Goal: Contribute content

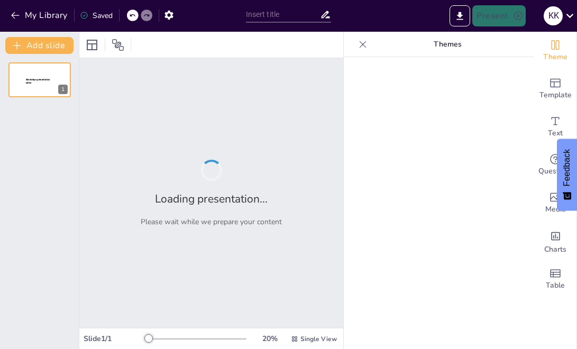
type input "Мой опыт работы в Центре психологического консультирования"
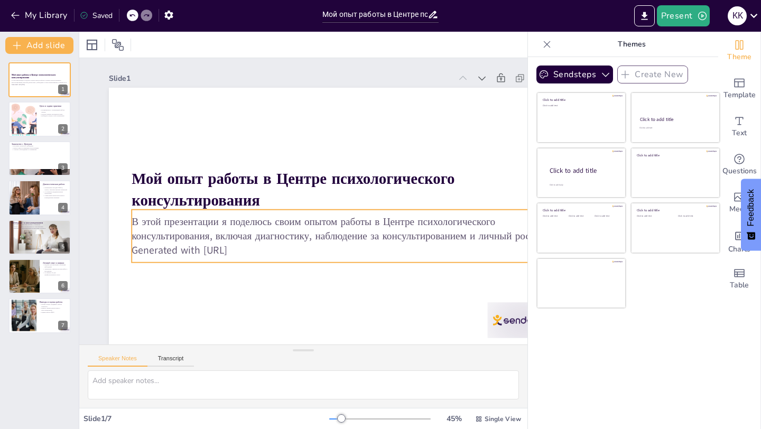
click at [261, 253] on p "Generated with [URL]" at bounding box center [337, 250] width 411 height 14
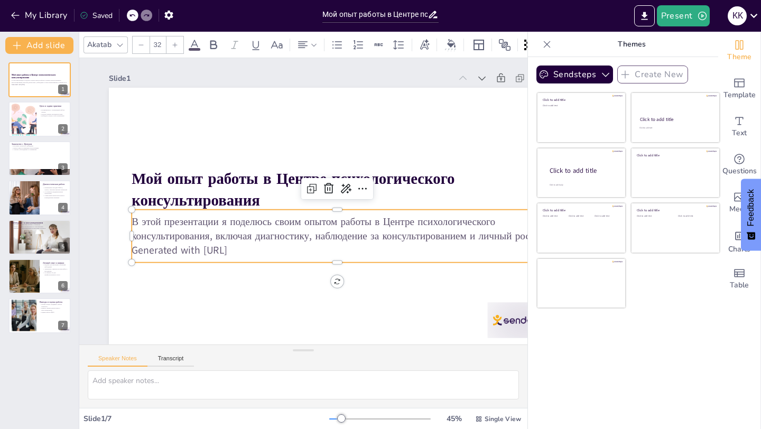
click at [263, 253] on p "Generated with [URL]" at bounding box center [332, 253] width 410 height 57
click at [261, 252] on p "Generated with [URL]" at bounding box center [320, 258] width 395 height 141
click at [253, 247] on p "Generated with [URL]" at bounding box center [332, 253] width 410 height 57
click at [253, 247] on p "Generated with [URL]" at bounding box center [314, 260] width 381 height 180
click at [253, 240] on p "В этой презентации я поделюсь своим опытом работы в Центре психологического кон…" at bounding box center [327, 238] width 400 height 154
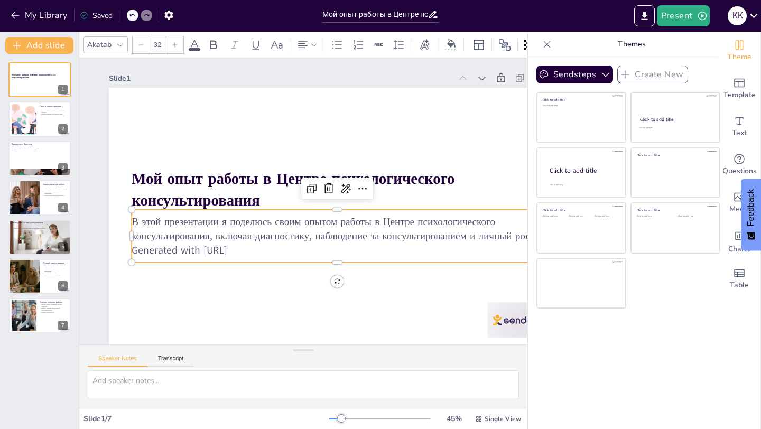
drag, startPoint x: 260, startPoint y: 250, endPoint x: 132, endPoint y: 243, distance: 128.6
click at [132, 243] on p "Generated with [URL]" at bounding box center [332, 253] width 410 height 57
drag, startPoint x: 265, startPoint y: 253, endPoint x: 130, endPoint y: 257, distance: 134.9
click at [130, 257] on div "Мой опыт работы в Центре психологического консультирования В этой презентации я…" at bounding box center [335, 219] width 481 height 303
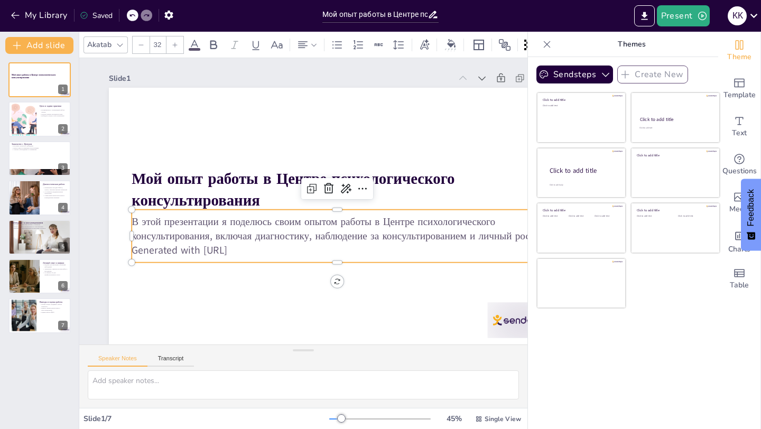
drag, startPoint x: 275, startPoint y: 247, endPoint x: 135, endPoint y: 256, distance: 140.3
click at [135, 256] on p "Generated with [URL]" at bounding box center [332, 253] width 410 height 57
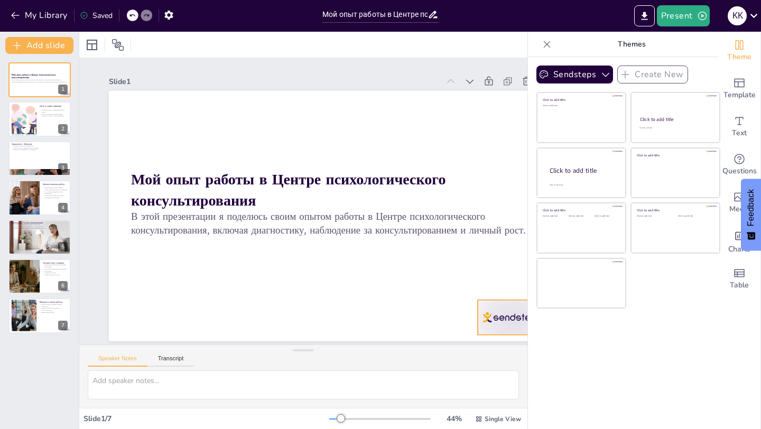
click at [486, 318] on div at bounding box center [499, 339] width 73 height 42
click at [576, 80] on button "Sendsteps" at bounding box center [575, 75] width 77 height 18
click at [576, 348] on div "Sendsteps Create New Click to add title Click to add text Click to add title Cl…" at bounding box center [623, 243] width 190 height 372
click at [576, 77] on button "Sendsteps" at bounding box center [575, 75] width 77 height 18
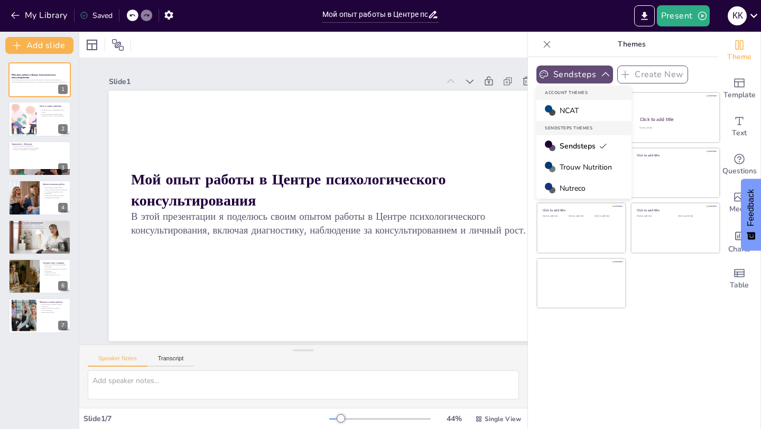
click at [576, 76] on button "Sendsteps" at bounding box center [575, 75] width 77 height 18
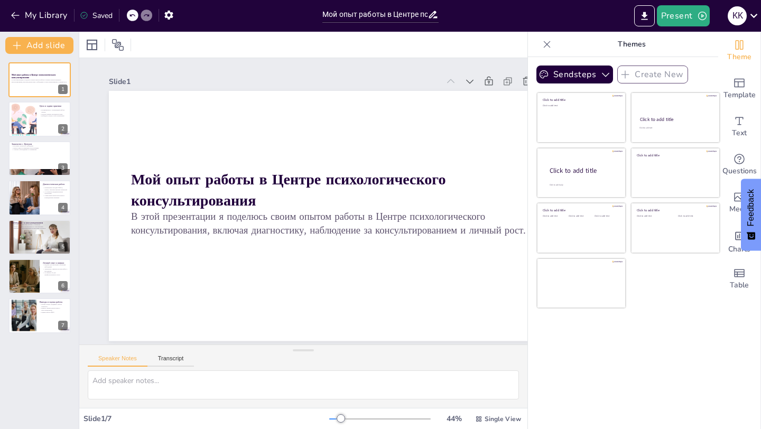
click at [546, 46] on icon at bounding box center [547, 44] width 11 height 11
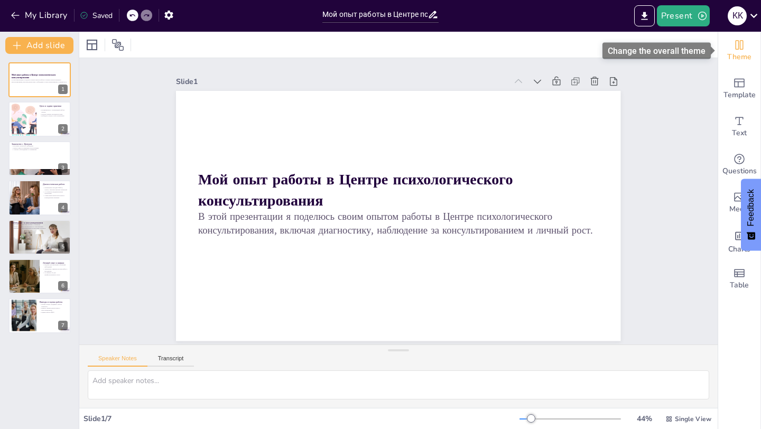
click at [576, 49] on icon "Change the overall theme" at bounding box center [740, 45] width 8 height 10
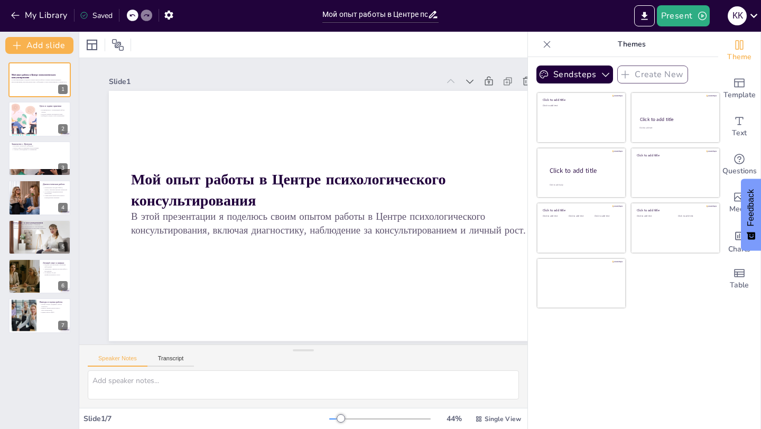
click at [544, 45] on icon at bounding box center [547, 44] width 11 height 11
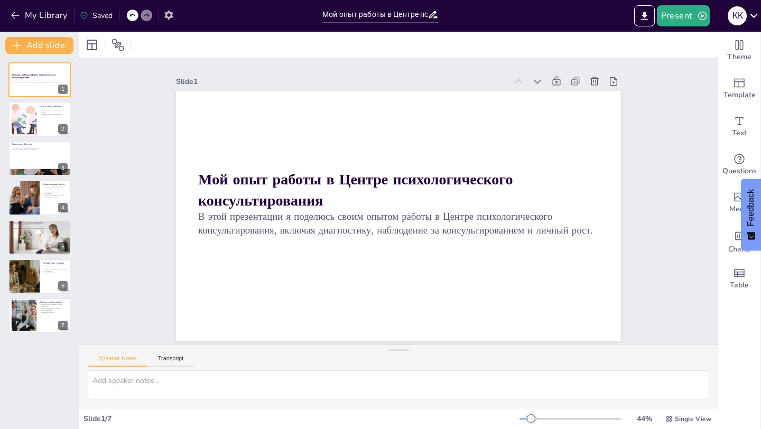
click at [171, 17] on icon "button" at bounding box center [168, 15] width 8 height 9
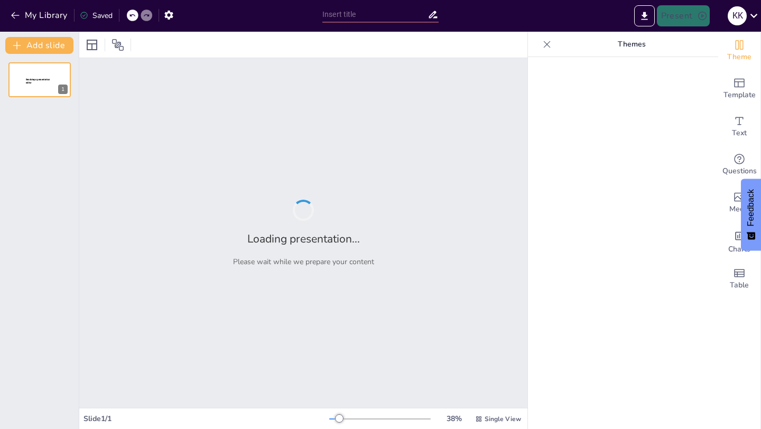
type input "Мой опыт работы в Центре психологического консультирования"
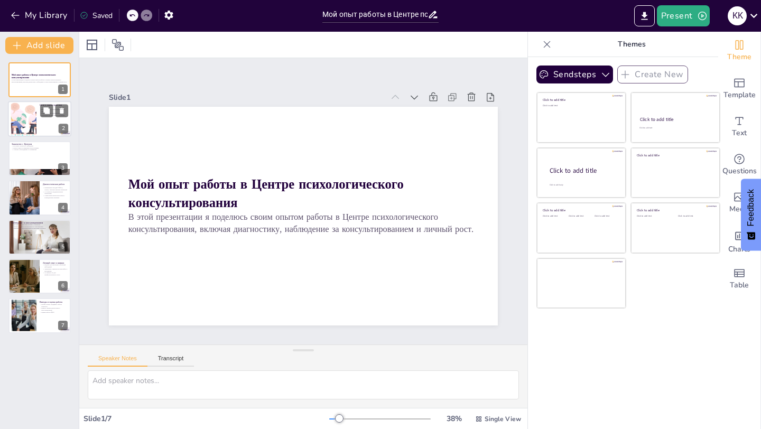
click at [35, 133] on div at bounding box center [24, 119] width 47 height 32
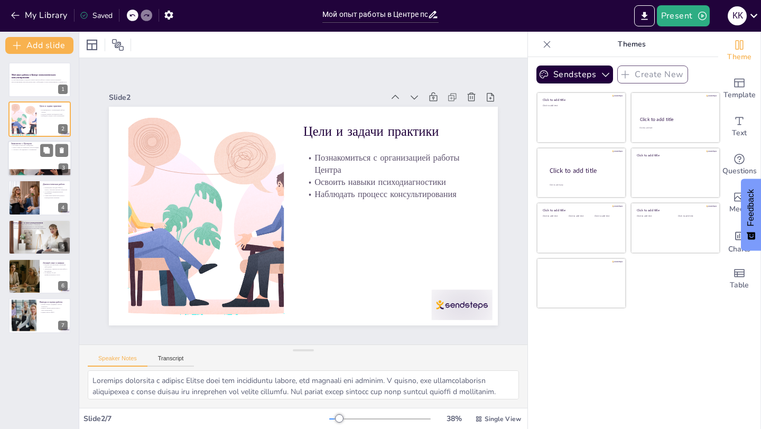
click at [35, 152] on div at bounding box center [39, 159] width 63 height 36
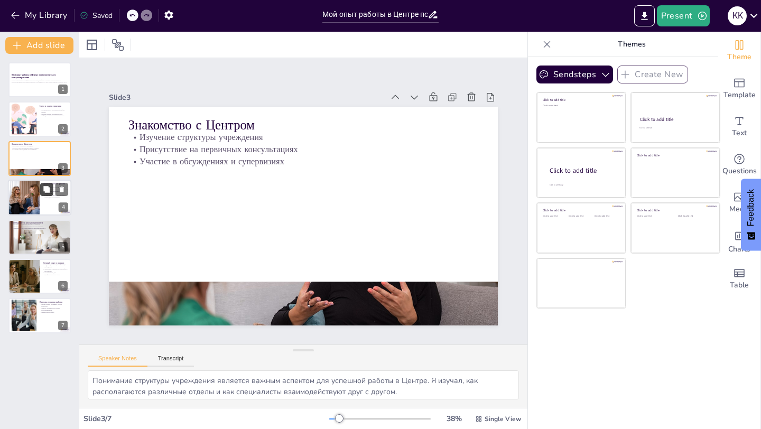
click at [41, 184] on button at bounding box center [46, 189] width 13 height 13
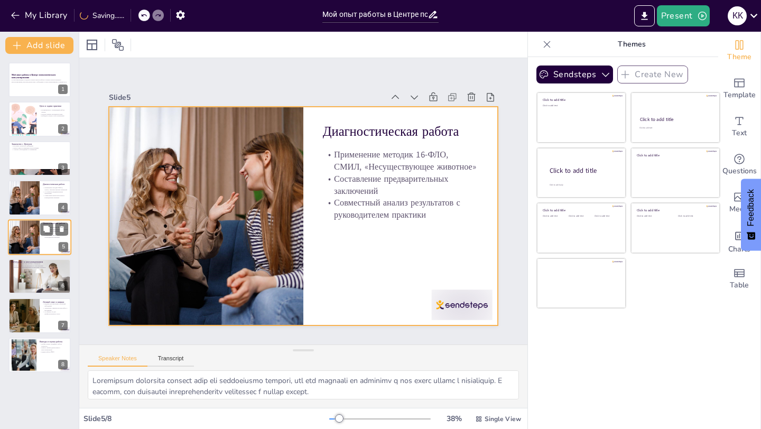
click at [43, 241] on div at bounding box center [39, 237] width 63 height 36
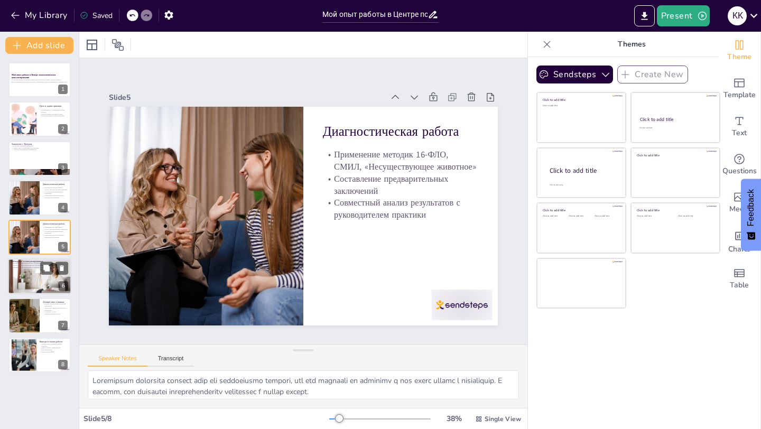
click at [24, 267] on p "Замечания по эмоциональным проявлениям клиентов" at bounding box center [39, 267] width 57 height 2
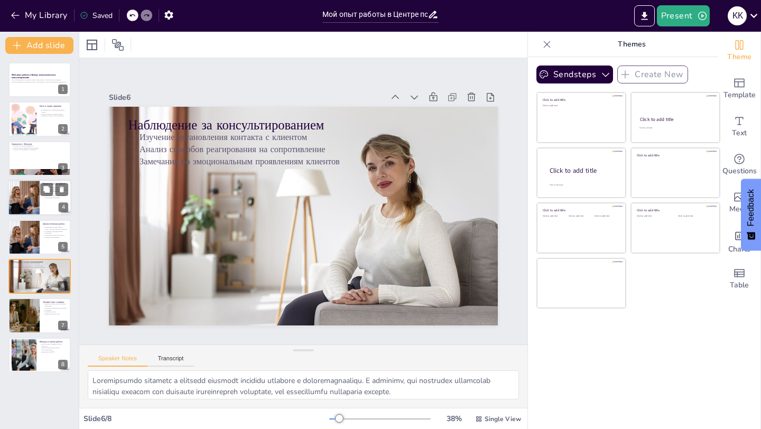
click at [33, 214] on div at bounding box center [24, 198] width 54 height 36
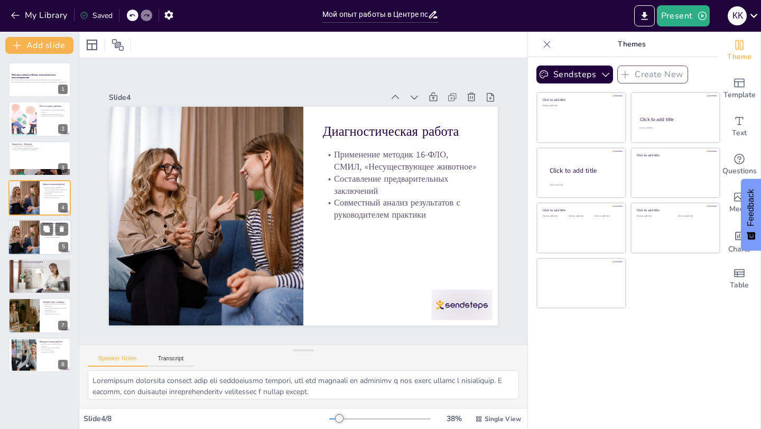
click at [32, 223] on div at bounding box center [24, 237] width 54 height 36
click at [60, 227] on icon at bounding box center [61, 228] width 7 height 7
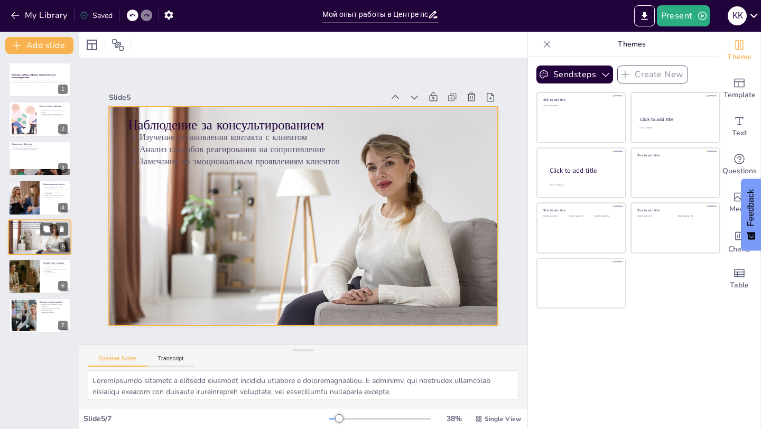
click at [31, 245] on div at bounding box center [39, 237] width 63 height 42
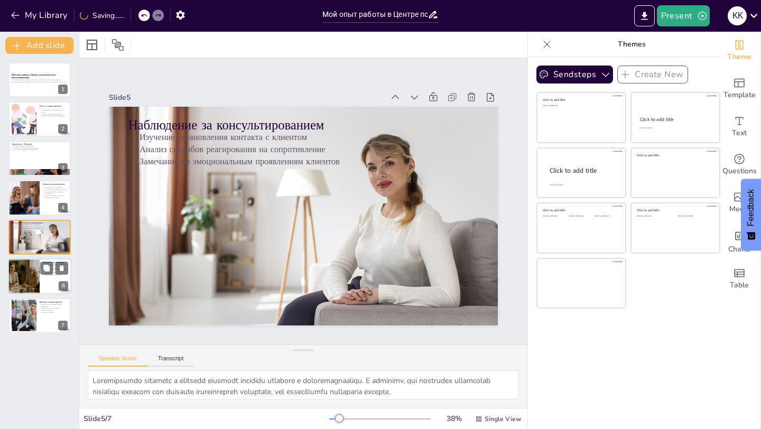
click at [25, 276] on div at bounding box center [23, 276] width 51 height 36
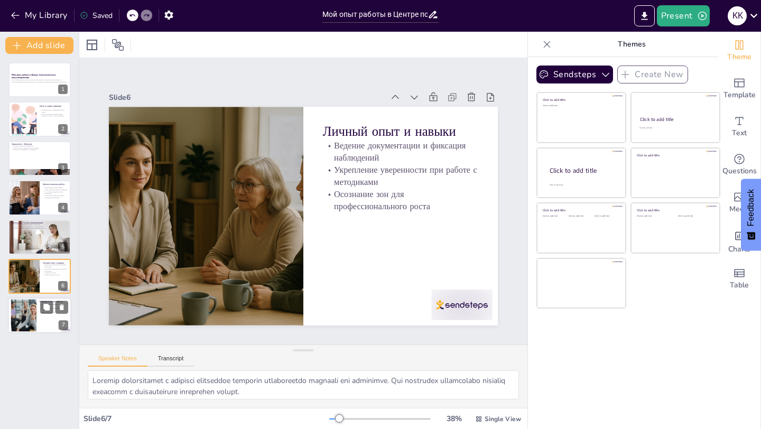
click at [28, 307] on div at bounding box center [23, 316] width 57 height 32
type textarea "Глубокое понимание специфики работы психолога является основой для успешной пра…"
